Goal: Task Accomplishment & Management: Use online tool/utility

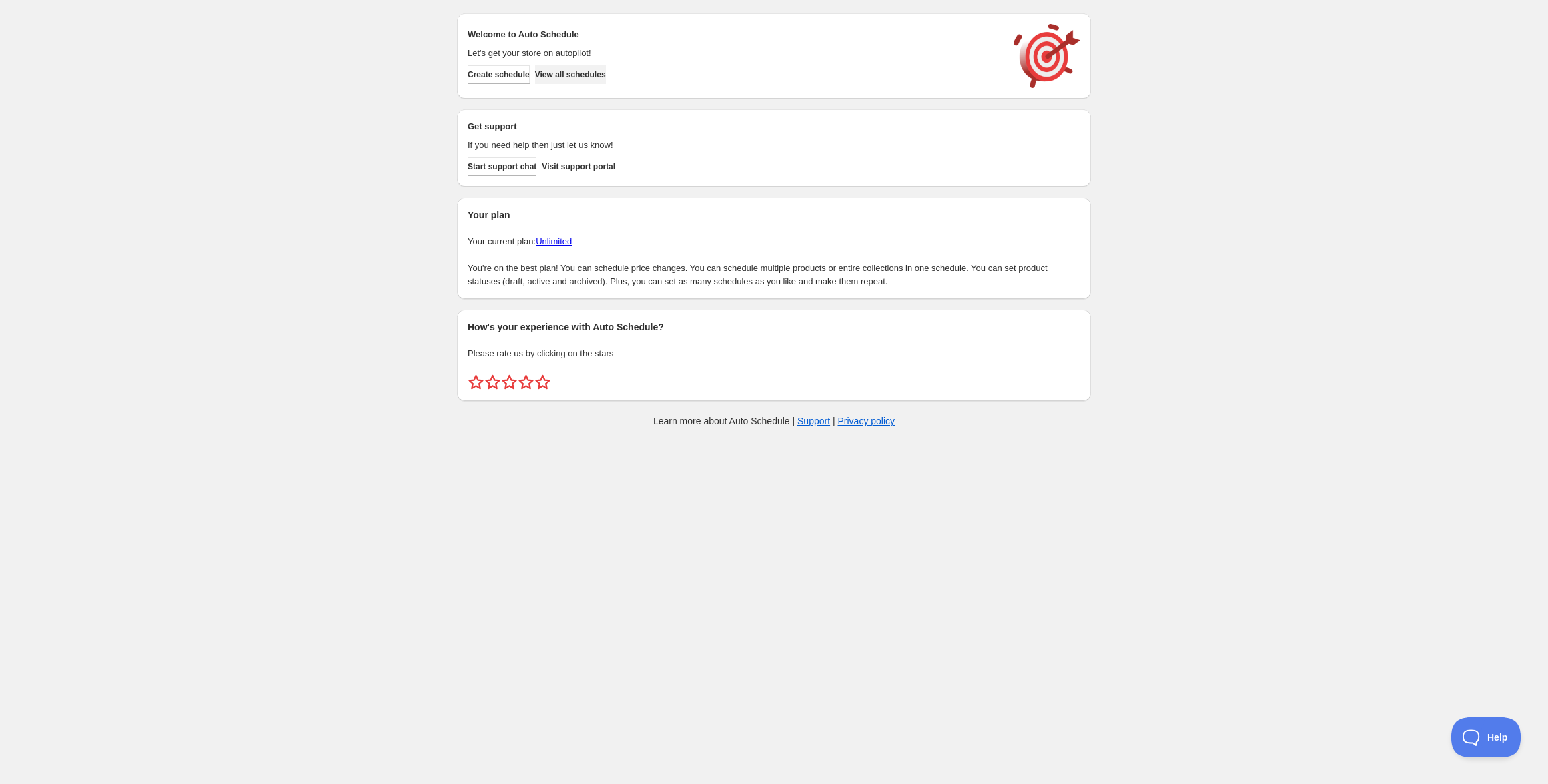
click at [600, 76] on span "View all schedules" at bounding box center [570, 74] width 71 height 10
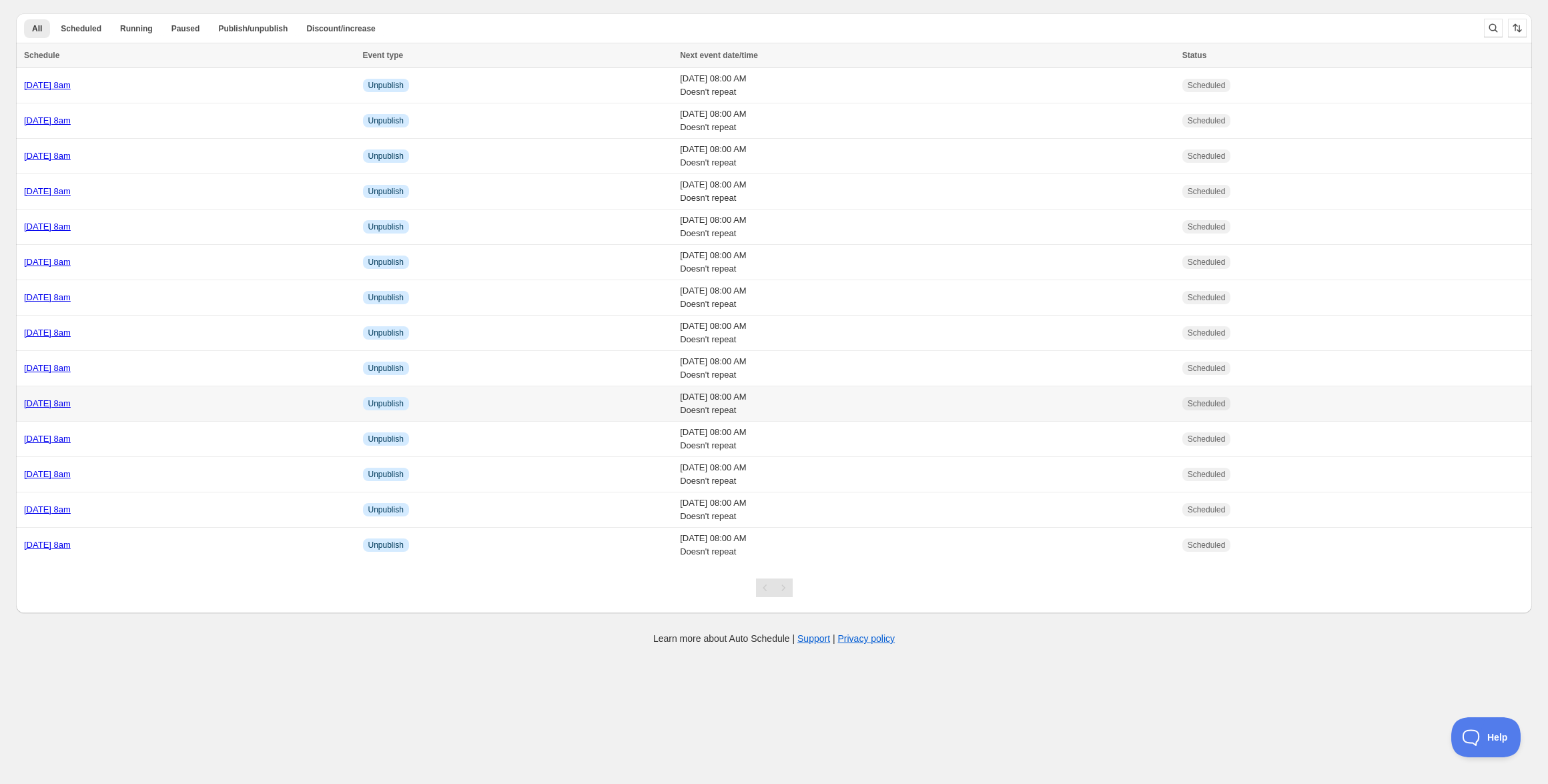
click at [71, 400] on link "[DATE] 8am" at bounding box center [47, 403] width 46 height 10
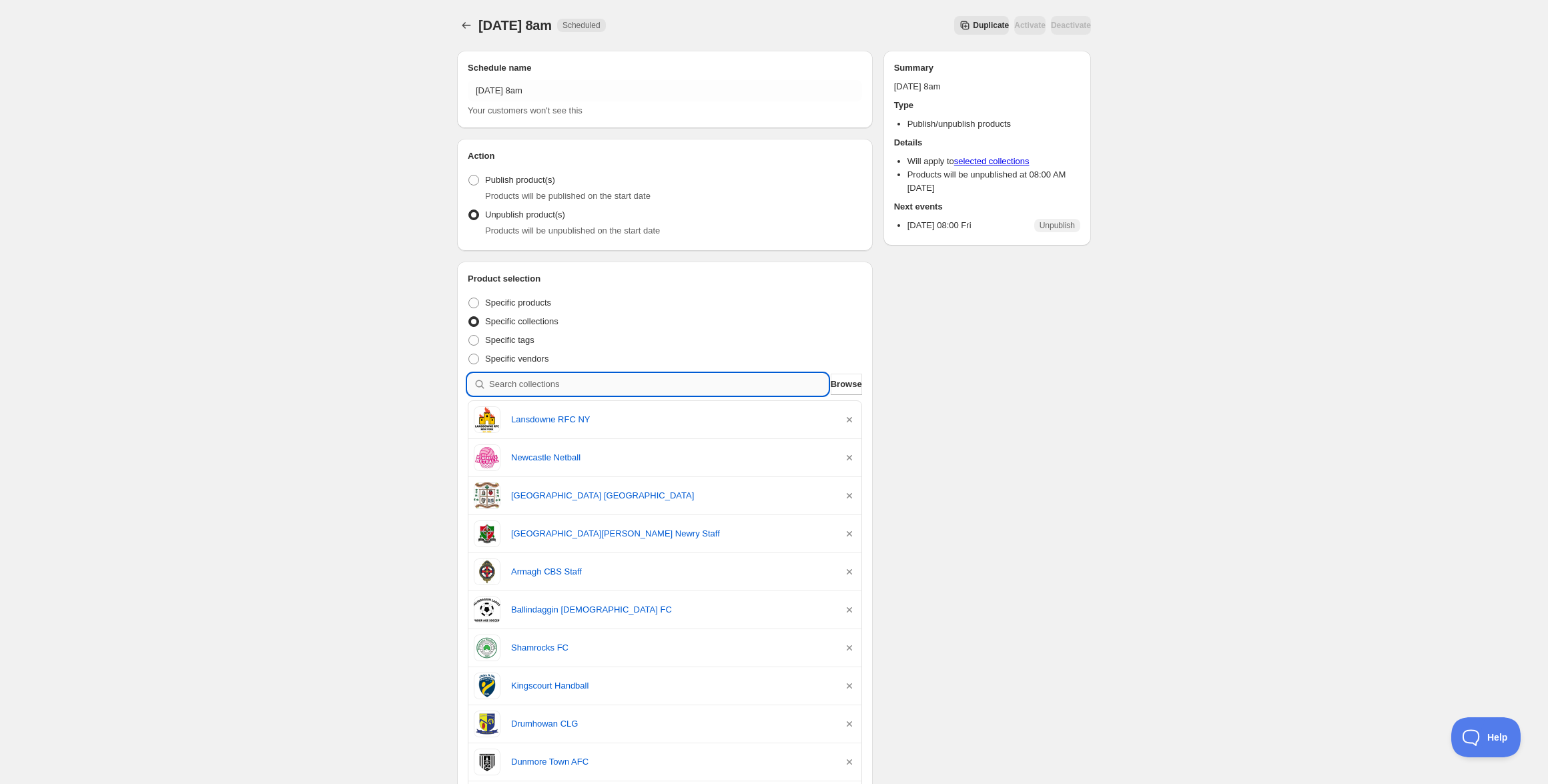
click at [724, 387] on input "search" at bounding box center [658, 384] width 339 height 21
paste input "[GEOGRAPHIC_DATA] Staff"
type input "[GEOGRAPHIC_DATA] Staff"
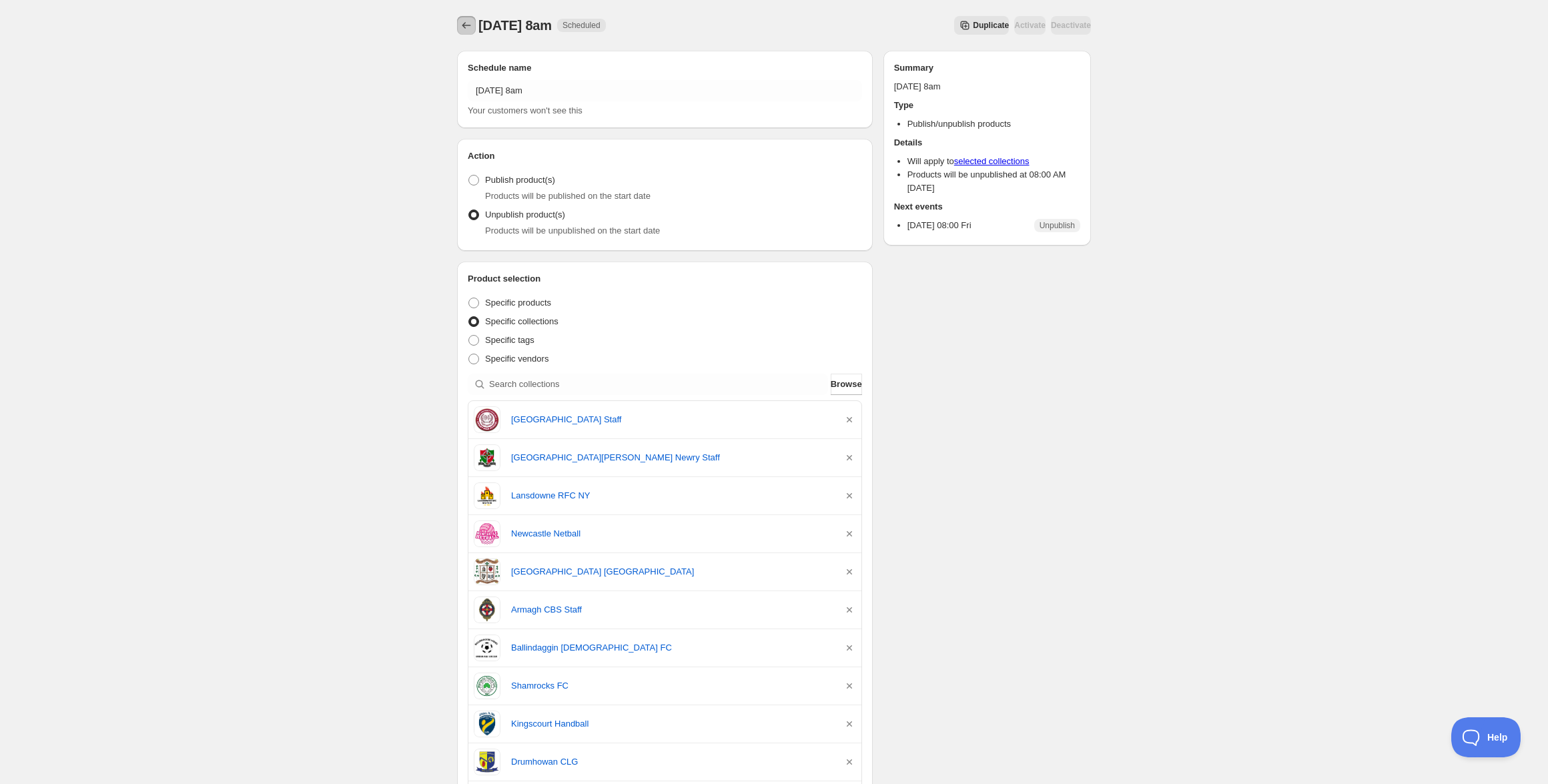
click at [463, 25] on icon "Schedules" at bounding box center [466, 26] width 9 height 7
